Goal: Complete application form

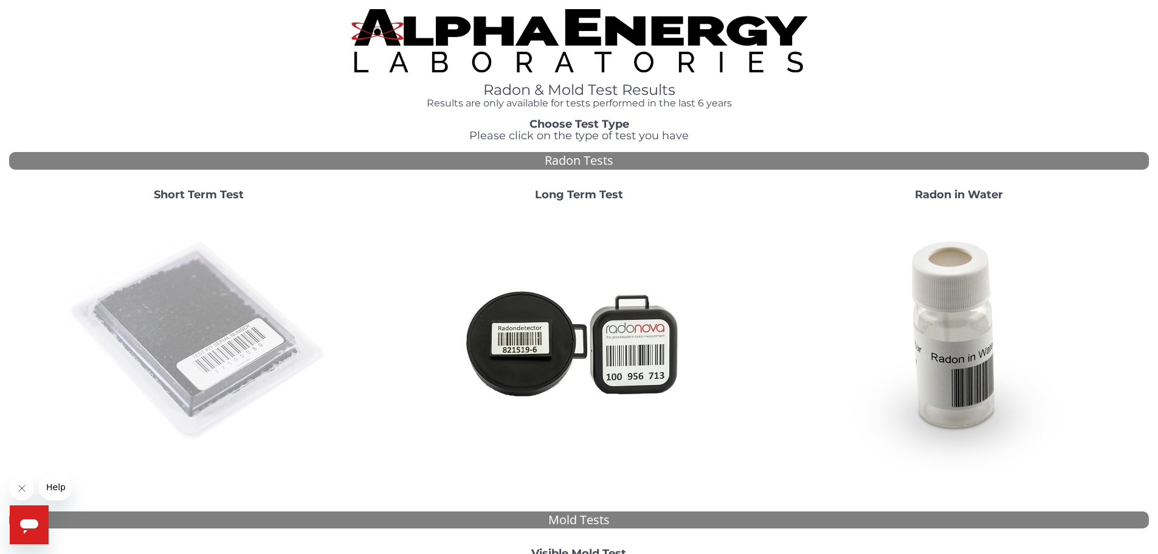
click at [189, 348] on img at bounding box center [198, 341] width 261 height 261
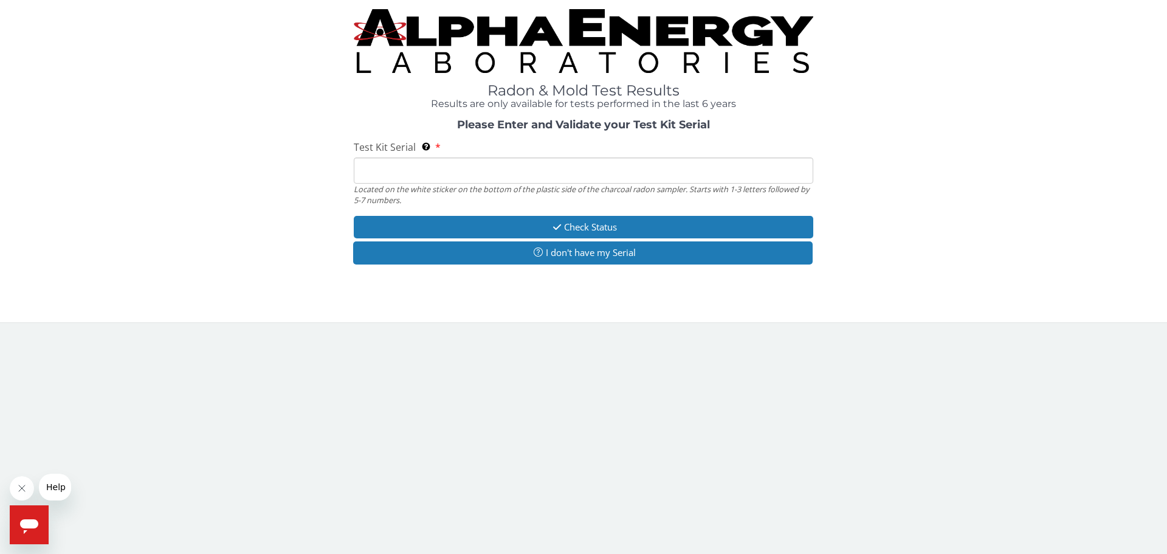
click at [530, 167] on input "Test Kit Serial Located on the white sticker on the bottom of the plastic side …" at bounding box center [584, 170] width 460 height 26
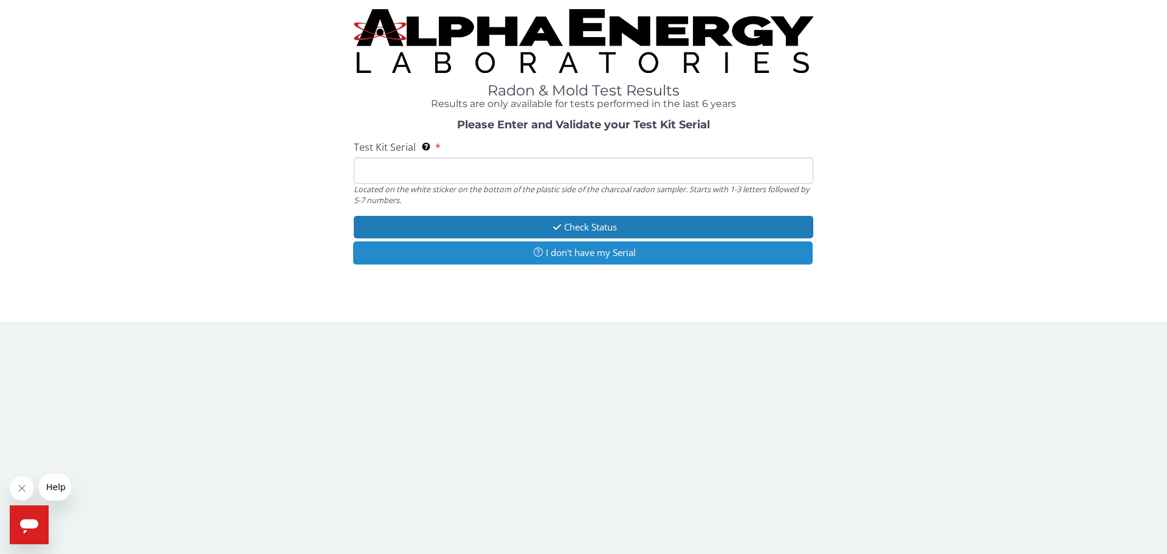
click at [585, 246] on button "I don't have my Serial" at bounding box center [583, 252] width 460 height 22
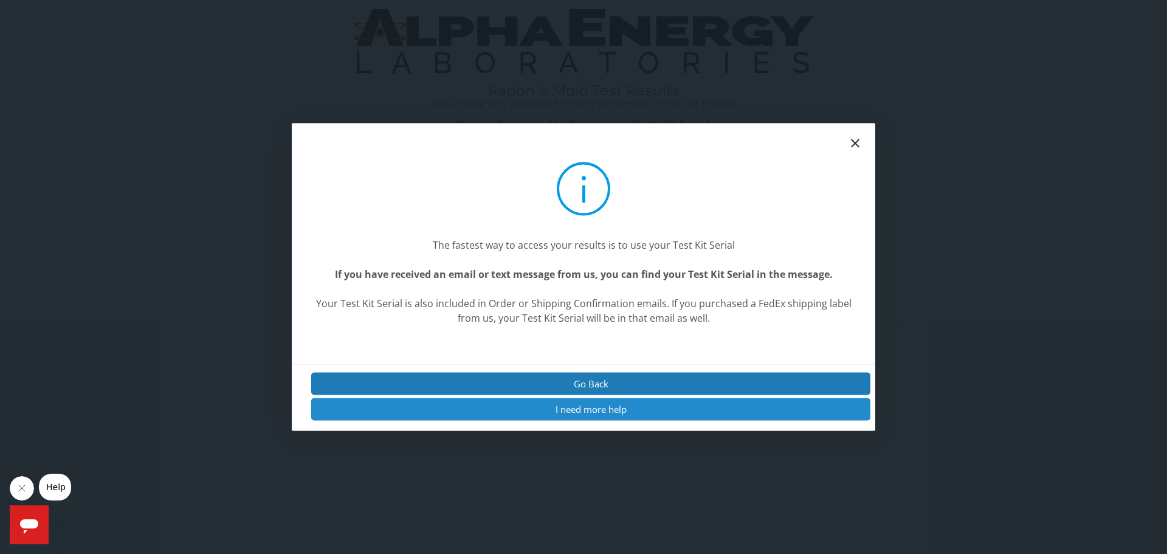
click at [614, 408] on button "I need more help" at bounding box center [590, 409] width 559 height 22
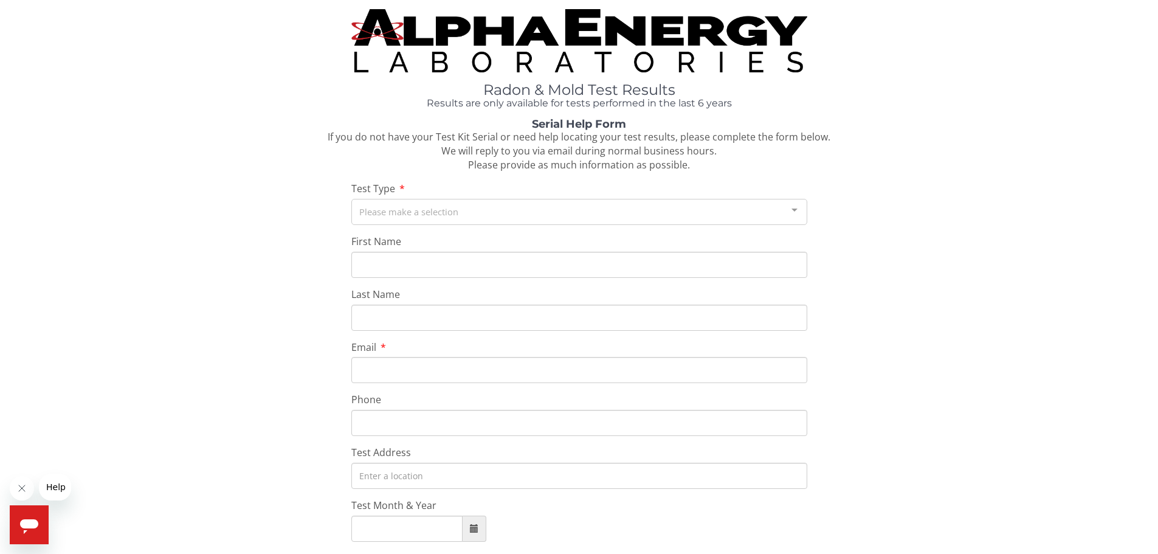
click at [796, 211] on div at bounding box center [794, 210] width 24 height 23
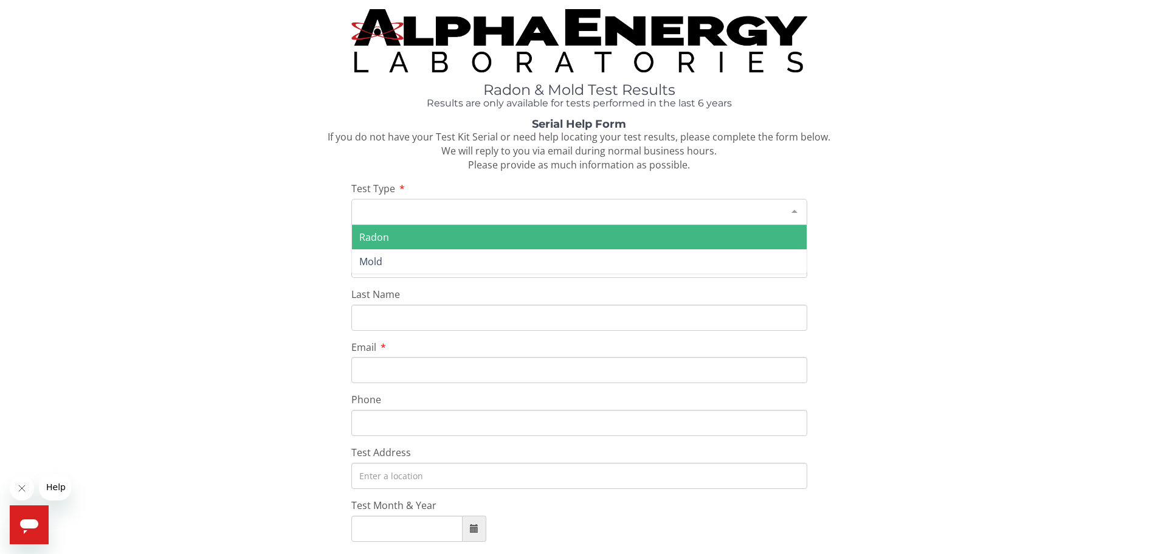
click at [472, 241] on span "Radon" at bounding box center [579, 237] width 455 height 24
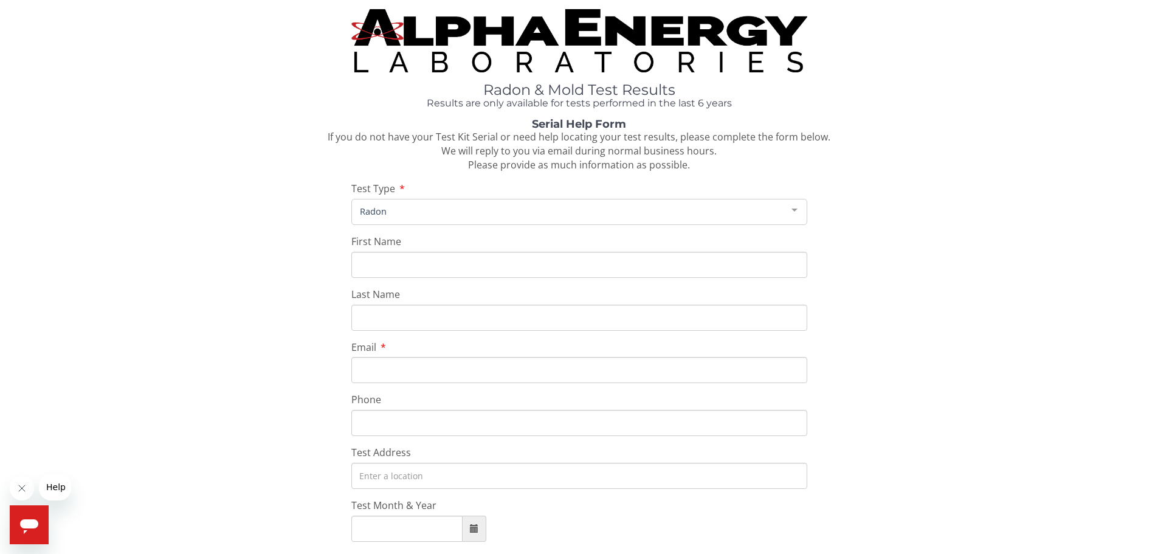
click at [446, 266] on input "First Name" at bounding box center [579, 265] width 456 height 26
type input "[PERSON_NAME]"
type input "[EMAIL_ADDRESS][DOMAIN_NAME]"
type input "[PHONE_NUMBER]"
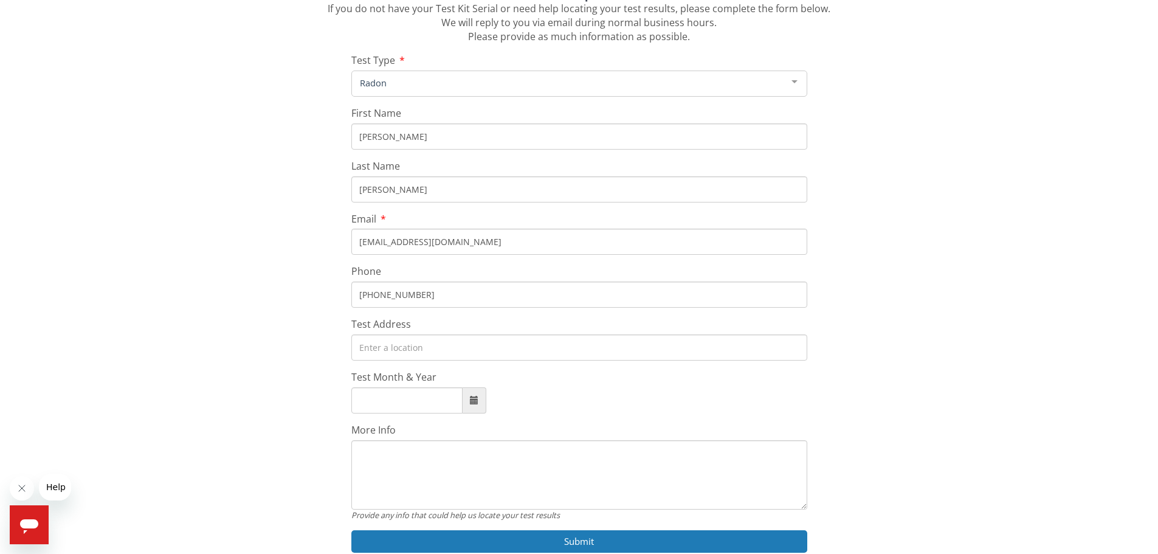
scroll to position [182, 0]
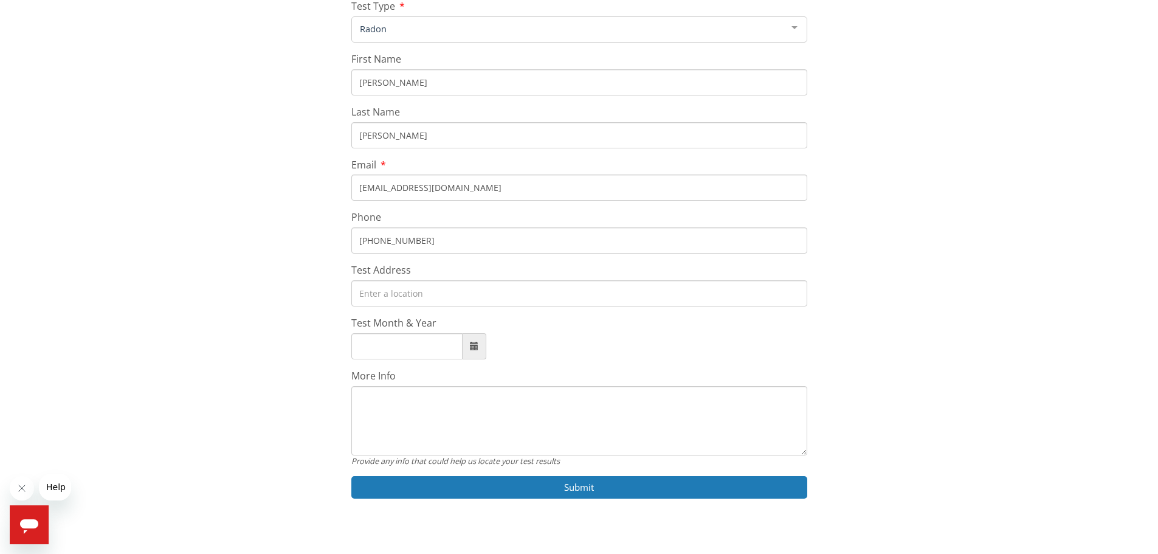
click at [395, 295] on input "Test Address" at bounding box center [579, 293] width 456 height 26
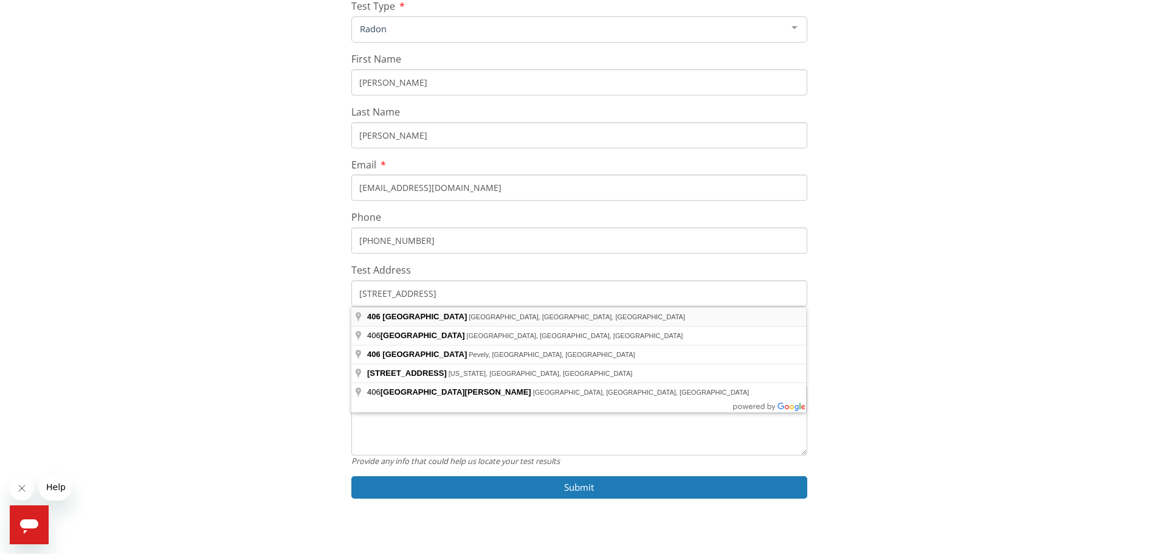
type input "[STREET_ADDRESS]"
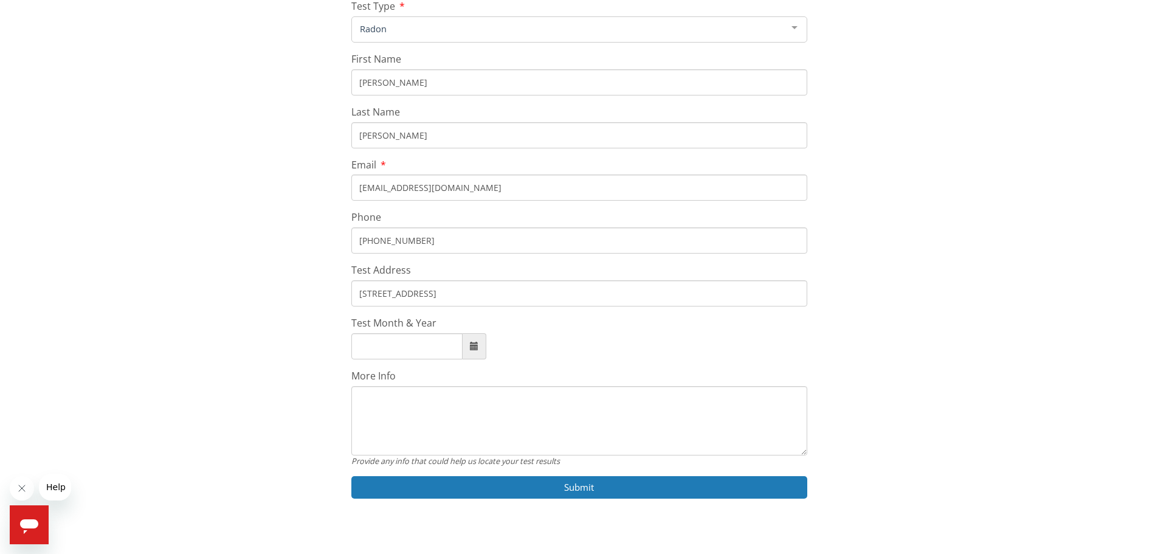
click at [474, 348] on span at bounding box center [474, 346] width 9 height 9
type input "[DATE]"
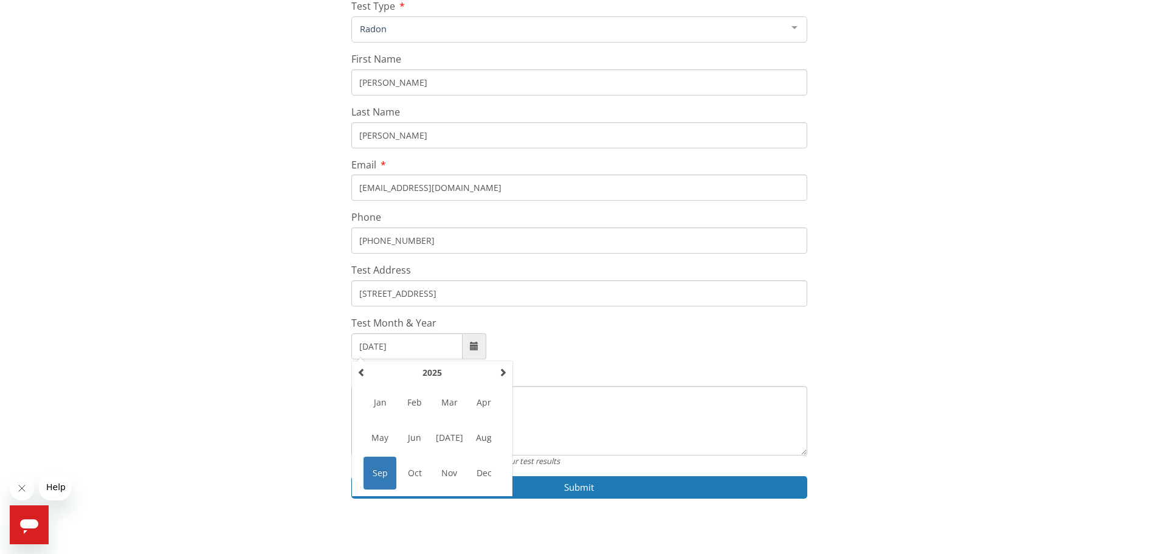
click at [382, 472] on span "Sep" at bounding box center [380, 473] width 33 height 33
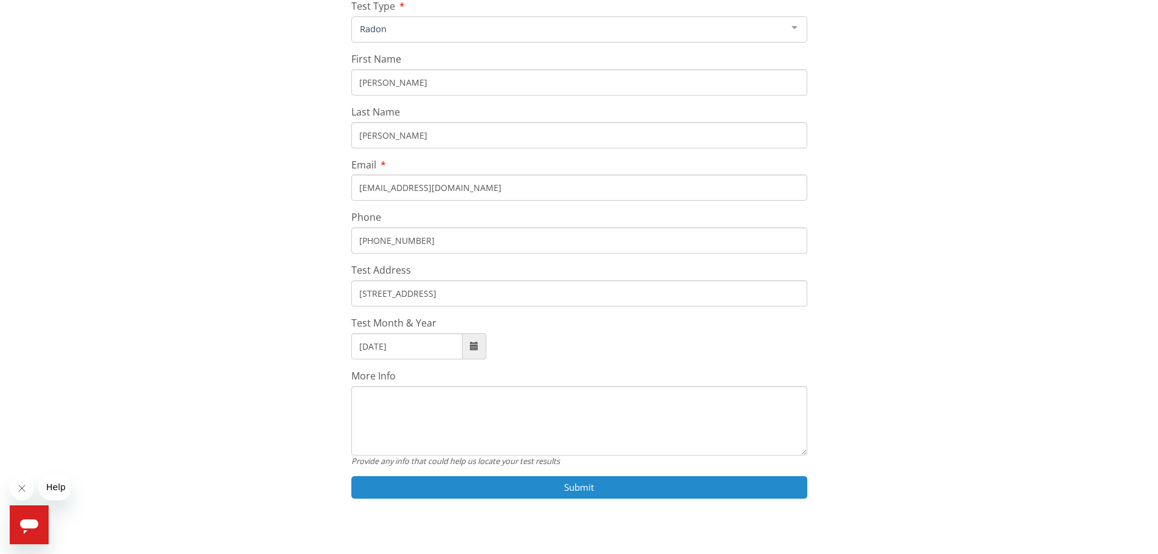
click at [581, 489] on button "Submit" at bounding box center [579, 487] width 456 height 22
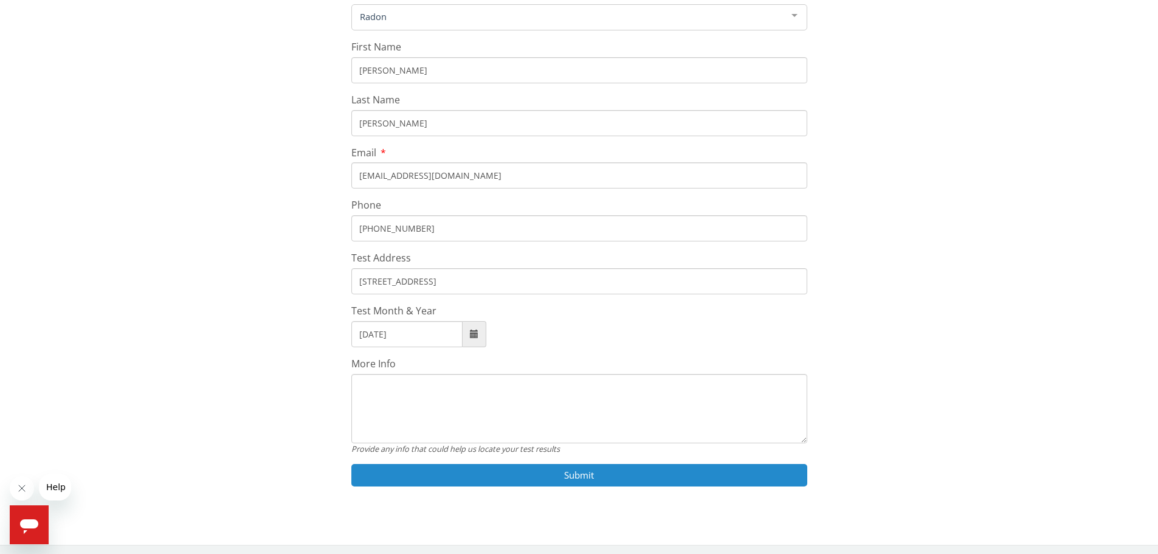
scroll to position [198, 0]
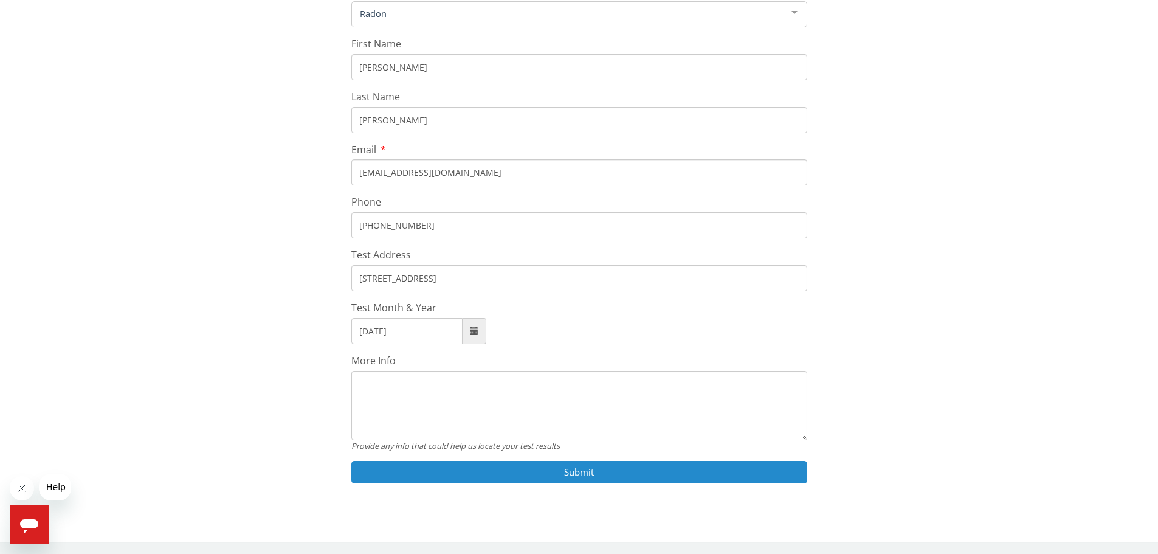
click at [587, 469] on button "Submit" at bounding box center [579, 472] width 456 height 22
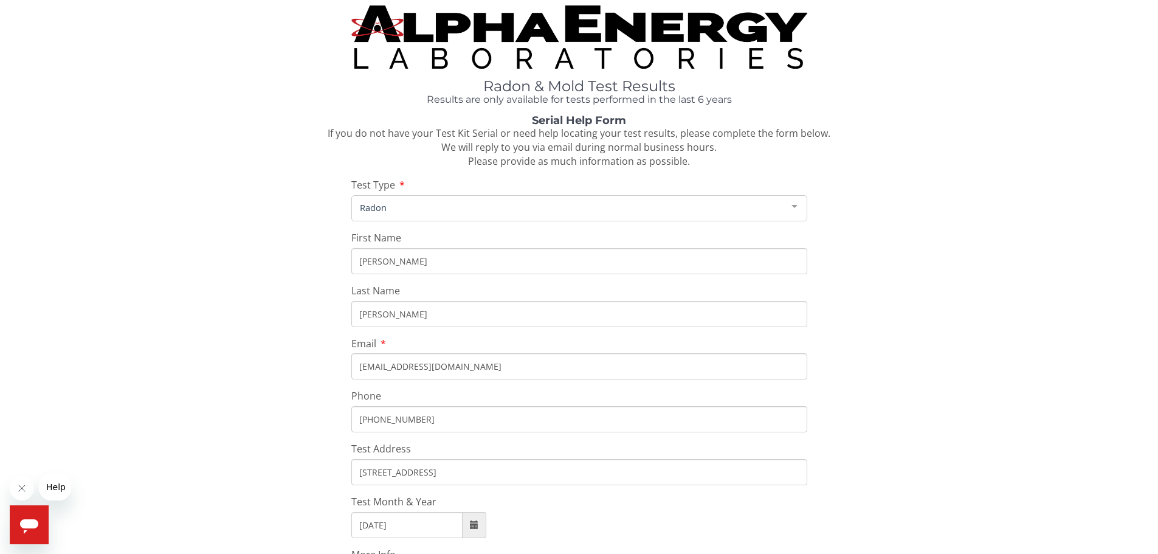
scroll to position [0, 0]
